Goal: Task Accomplishment & Management: Manage account settings

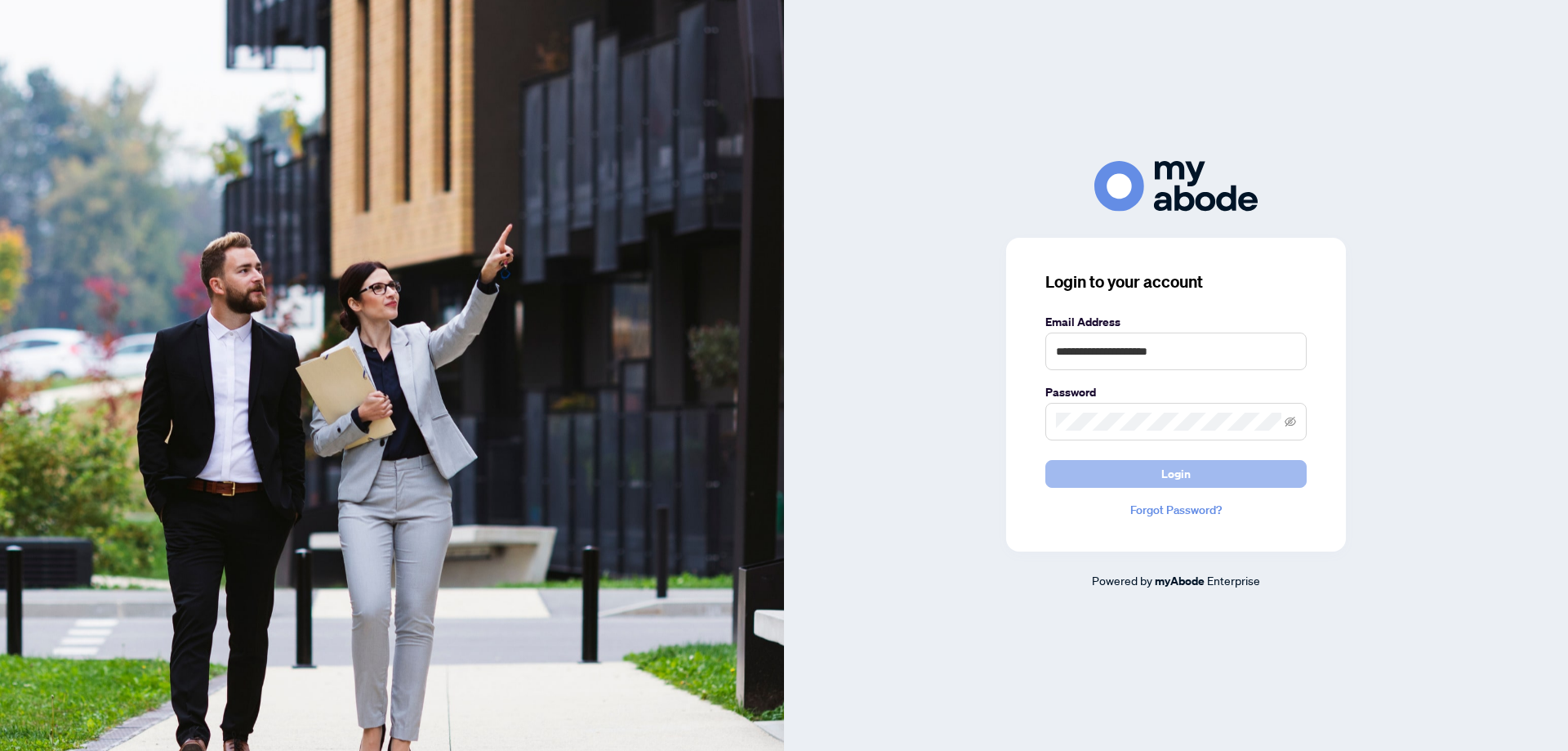
click at [1162, 473] on button "Login" at bounding box center [1176, 474] width 261 height 27
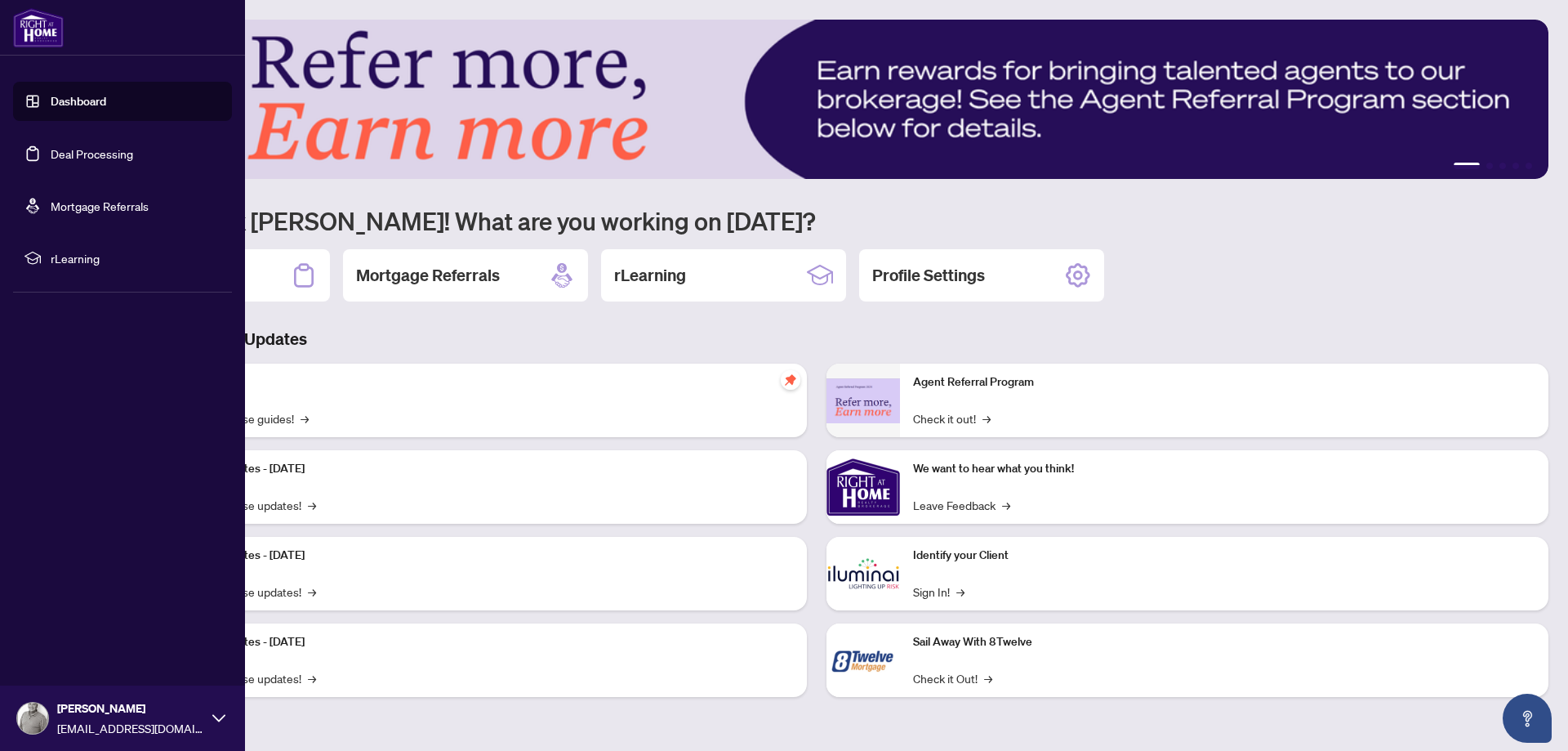
click at [85, 99] on link "Dashboard" at bounding box center [78, 102] width 56 height 15
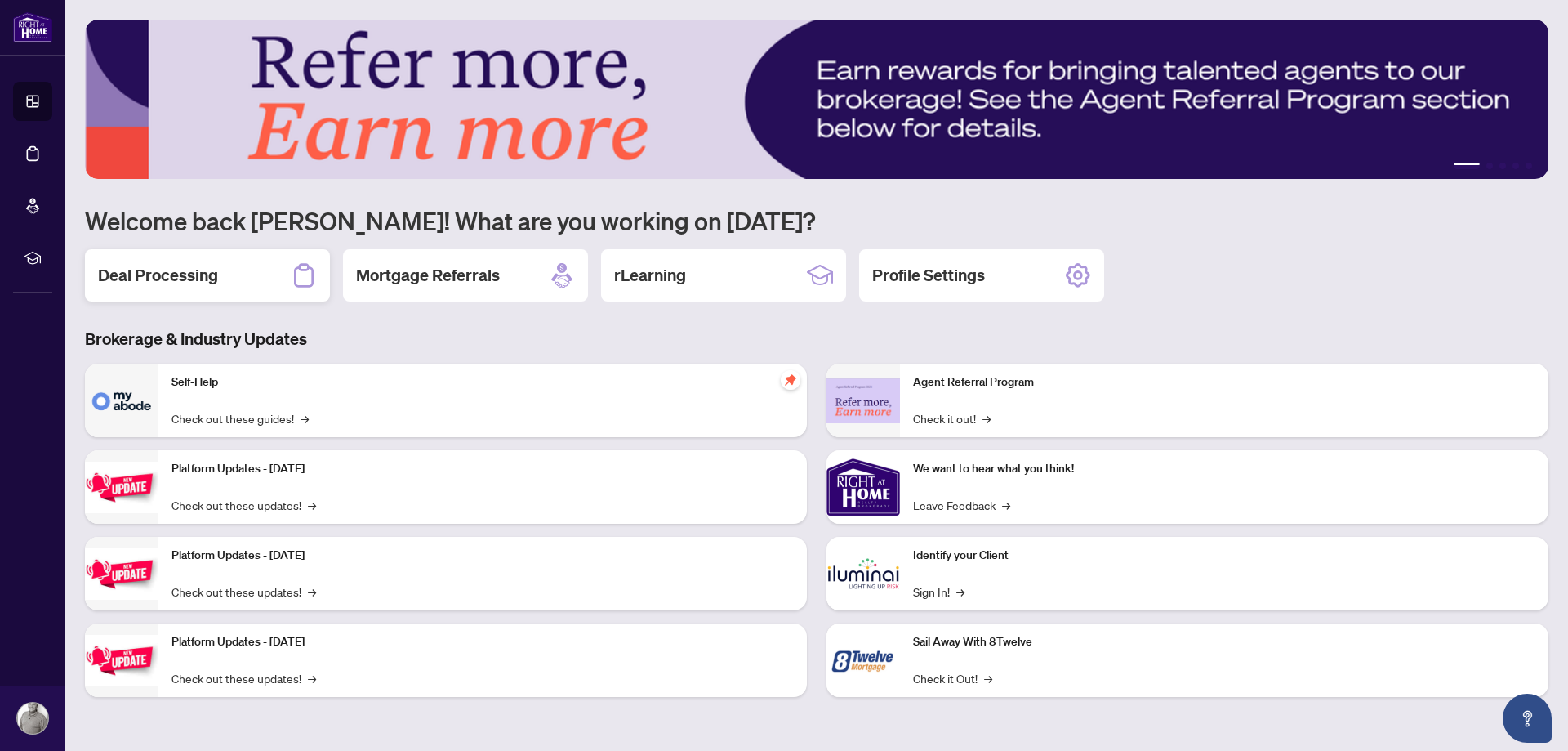
click at [191, 281] on h2 "Deal Processing" at bounding box center [158, 275] width 120 height 22
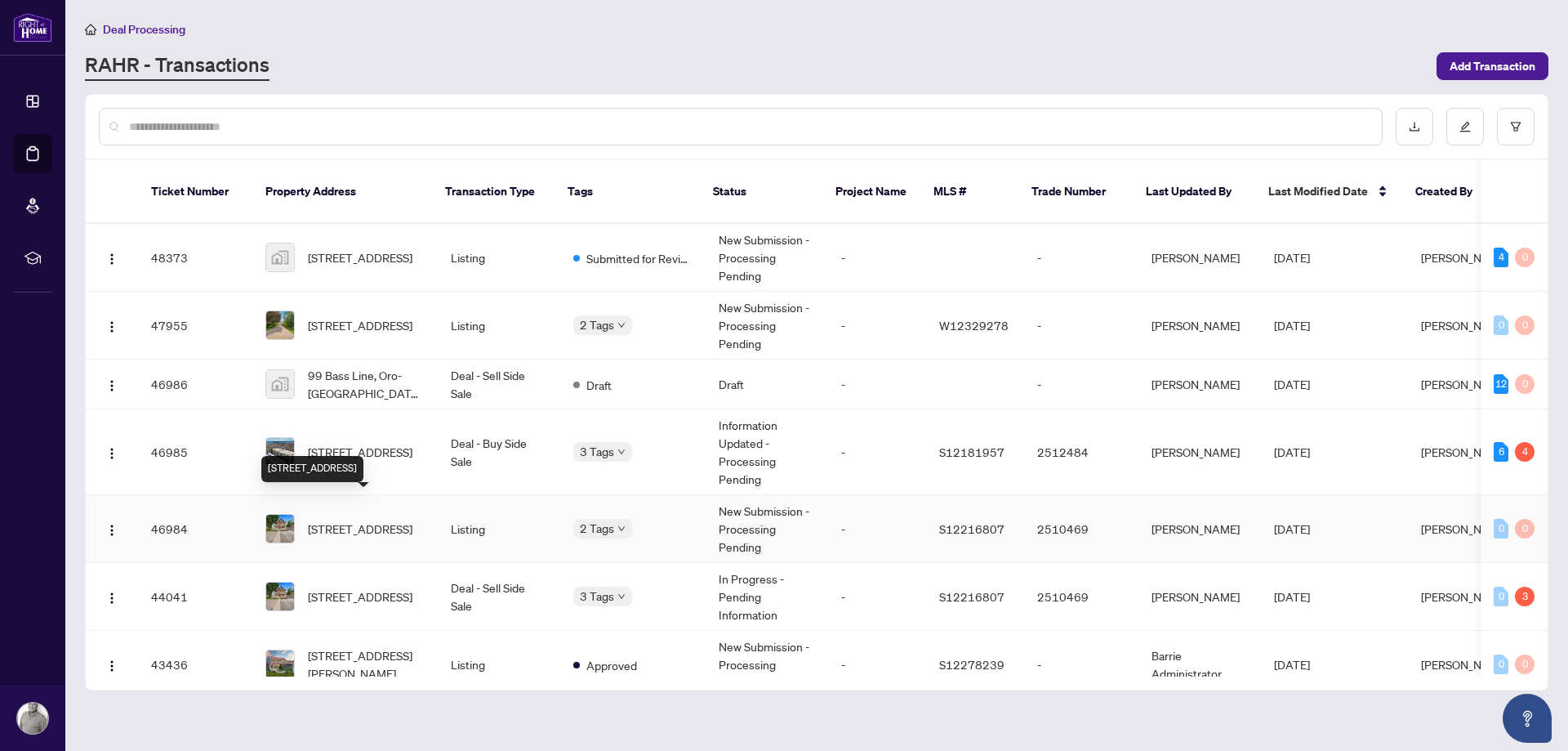
click at [385, 520] on span "[STREET_ADDRESS]" at bounding box center [360, 529] width 105 height 18
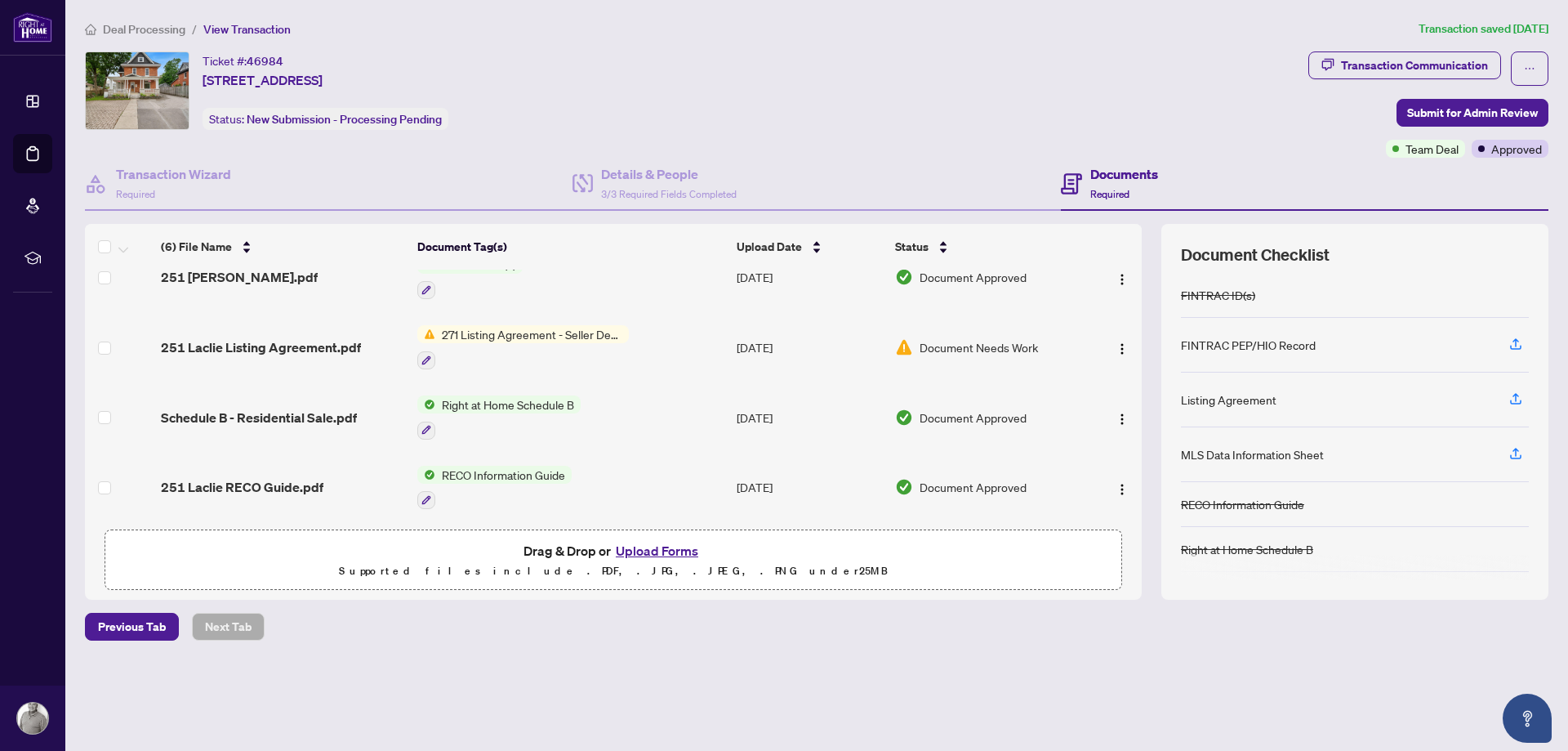
scroll to position [74, 0]
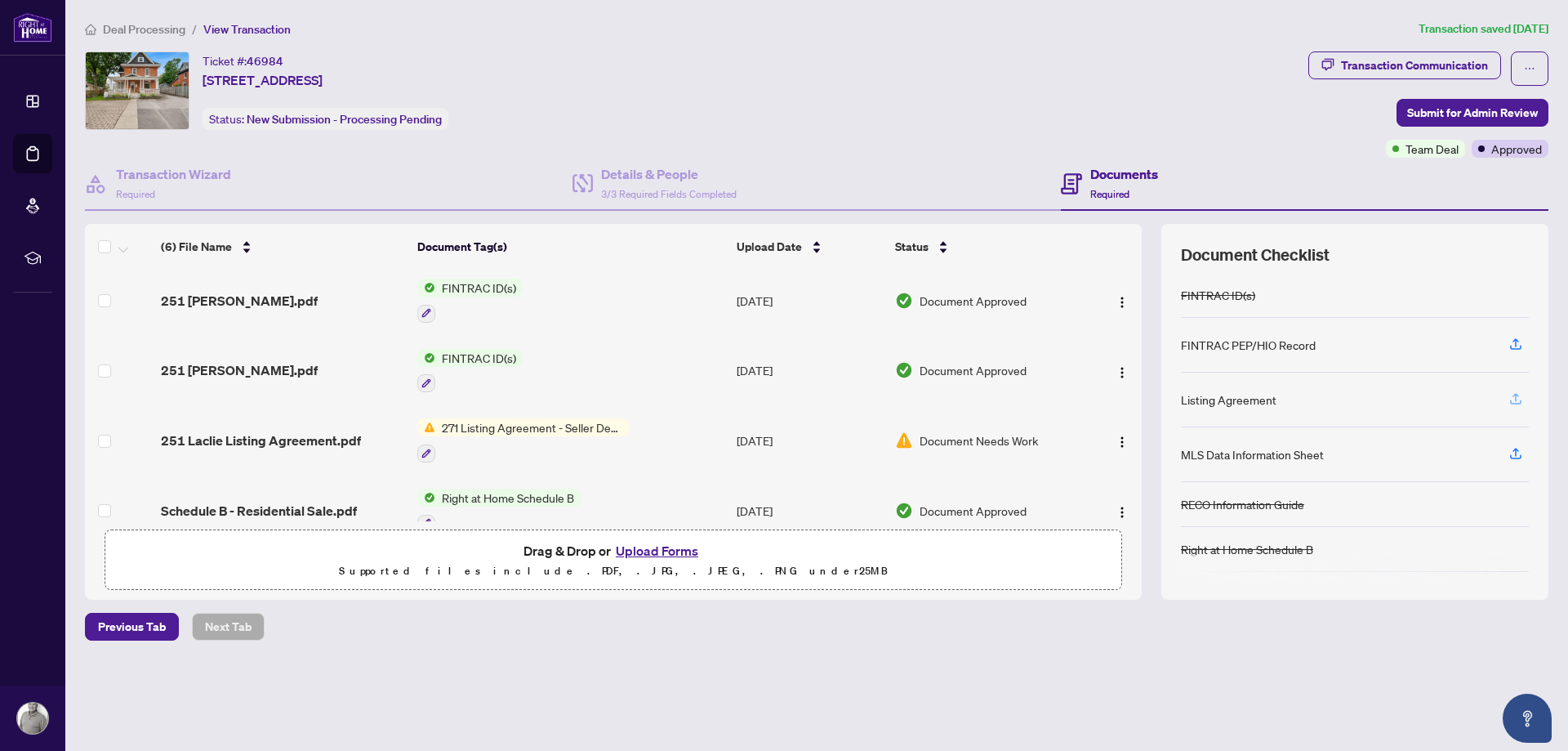
click at [1514, 395] on icon "button" at bounding box center [1516, 397] width 7 height 8
